Goal: Check status: Check status

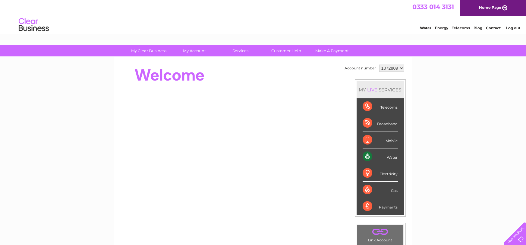
click at [385, 159] on div "Water" at bounding box center [380, 156] width 35 height 17
click at [368, 156] on div "Water" at bounding box center [380, 156] width 35 height 17
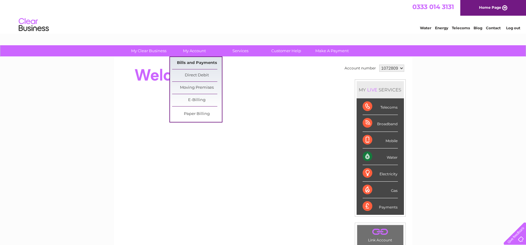
click at [202, 62] on link "Bills and Payments" at bounding box center [197, 63] width 50 height 12
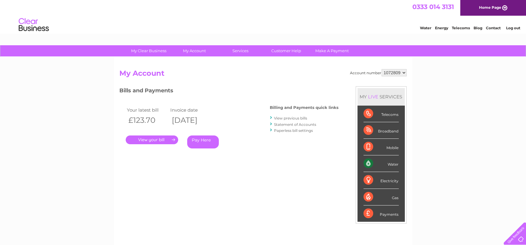
click at [166, 139] on link "." at bounding box center [152, 139] width 52 height 9
